Goal: Find specific page/section: Find specific page/section

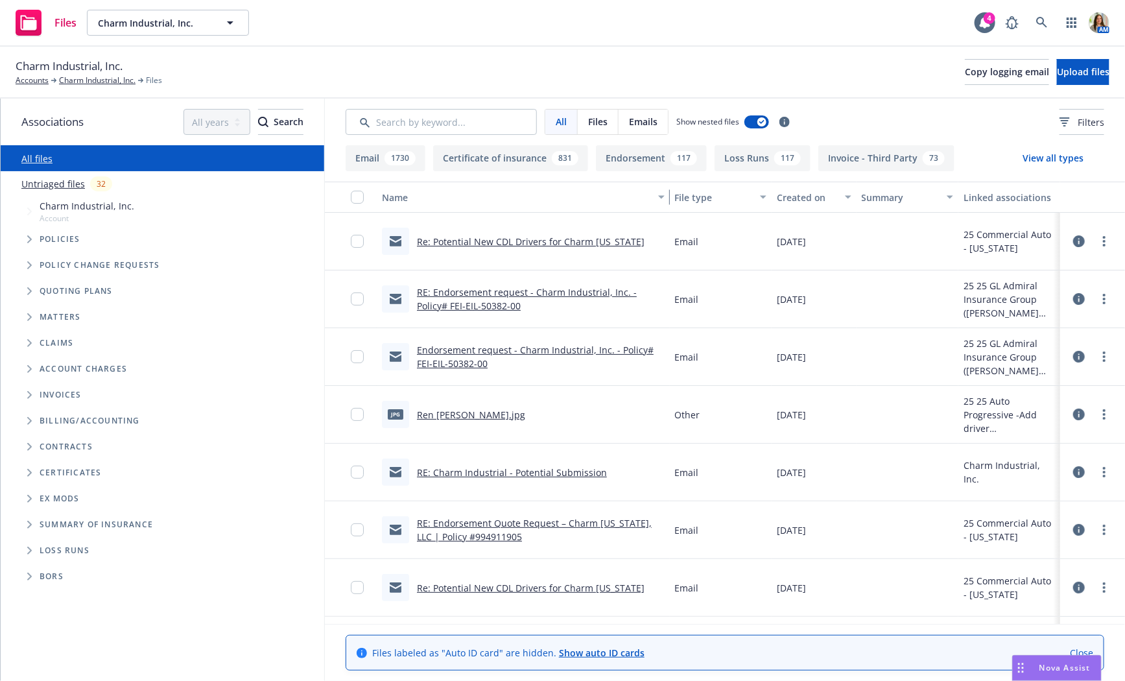
drag, startPoint x: 514, startPoint y: 200, endPoint x: 696, endPoint y: 206, distance: 182.4
click at [696, 206] on div "Name File type Created on Summary Linked associations" at bounding box center [725, 197] width 800 height 31
click at [83, 80] on link "Charm Industrial, Inc." at bounding box center [97, 81] width 77 height 12
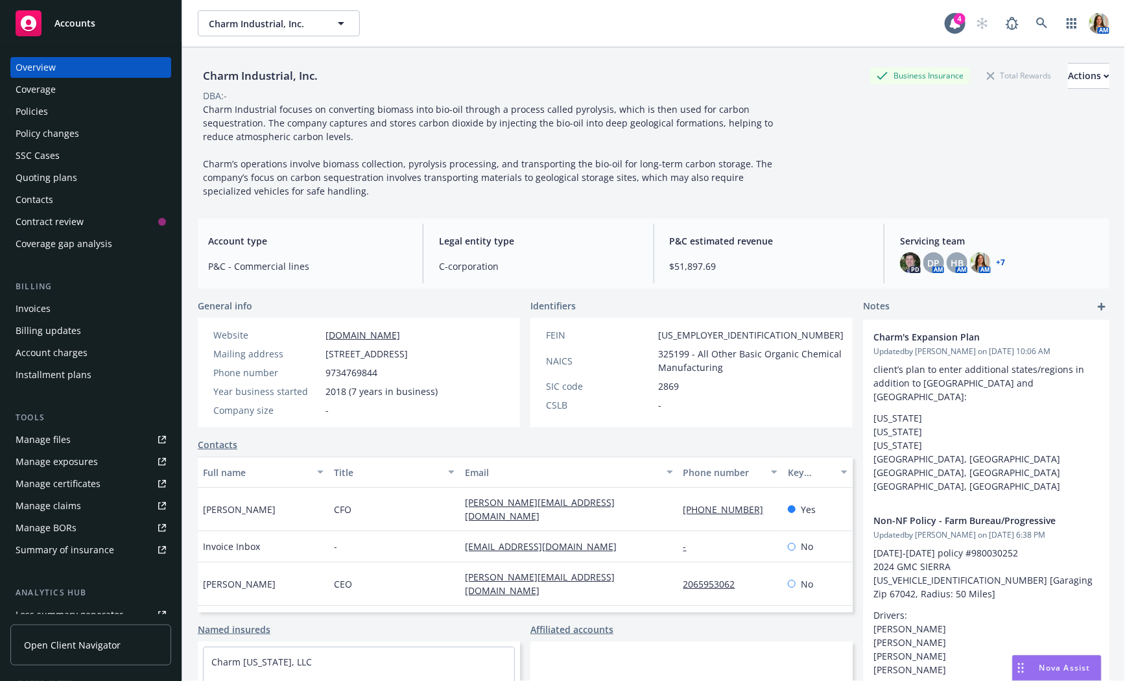
click at [76, 136] on div "Policy changes" at bounding box center [48, 133] width 64 height 21
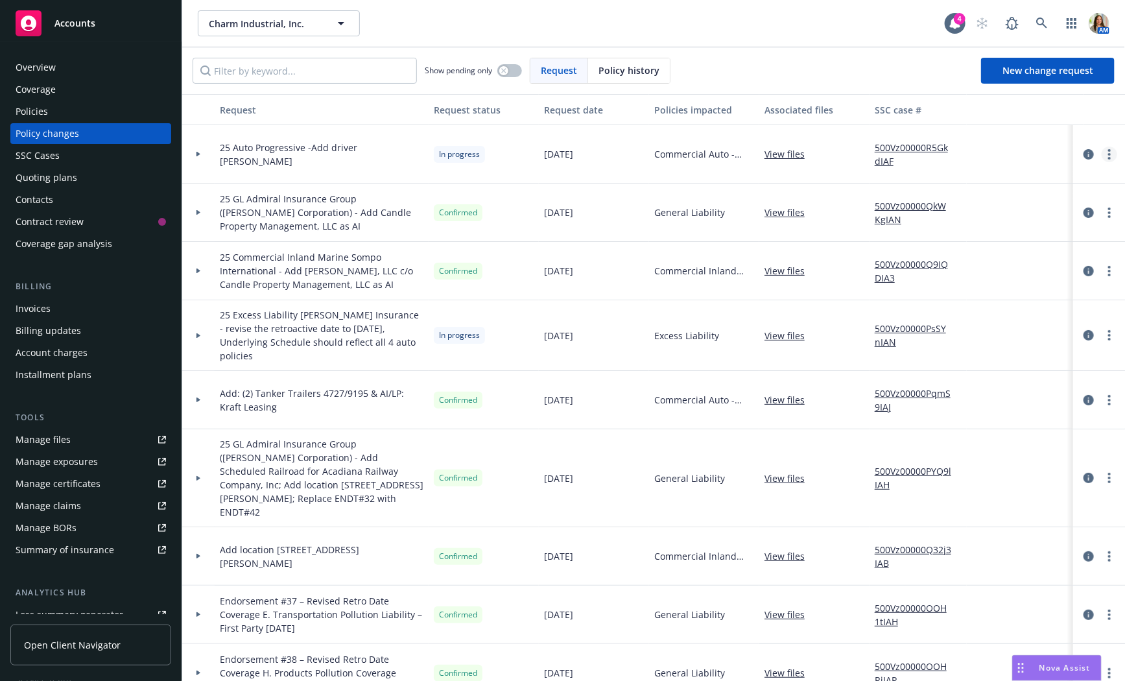
click at [1111, 154] on circle "more" at bounding box center [1110, 154] width 3 height 3
click at [1044, 185] on link "Copy logging email" at bounding box center [1006, 180] width 222 height 26
